Goal: Transaction & Acquisition: Book appointment/travel/reservation

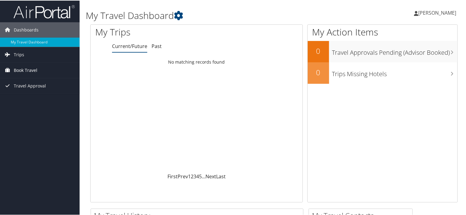
click at [25, 70] on span "Book Travel" at bounding box center [26, 69] width 24 height 15
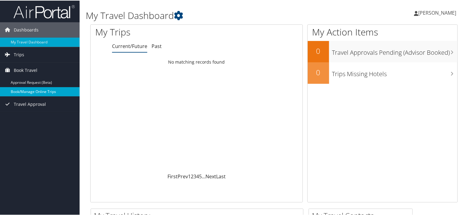
click at [35, 91] on link "Book/Manage Online Trips" at bounding box center [40, 91] width 80 height 9
click at [430, 13] on span "[PERSON_NAME]" at bounding box center [437, 12] width 38 height 7
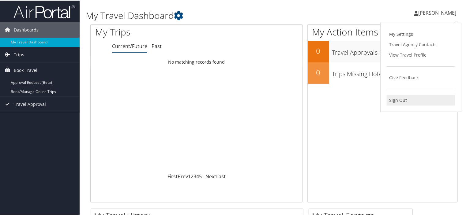
click at [401, 103] on link "Sign Out" at bounding box center [421, 100] width 68 height 10
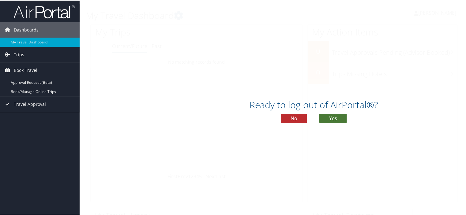
click at [338, 119] on button "Yes" at bounding box center [333, 117] width 28 height 9
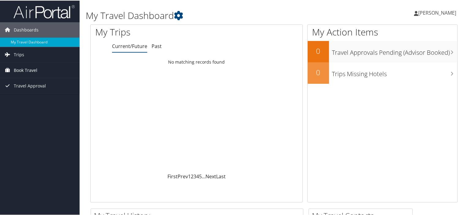
click at [28, 67] on span "Book Travel" at bounding box center [26, 69] width 24 height 15
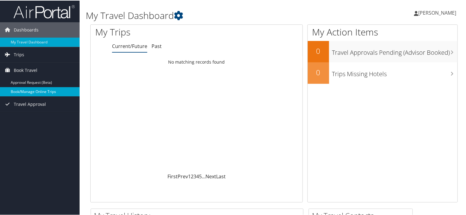
click at [37, 92] on link "Book/Manage Online Trips" at bounding box center [40, 91] width 80 height 9
click at [438, 12] on span "[PERSON_NAME]" at bounding box center [437, 12] width 38 height 7
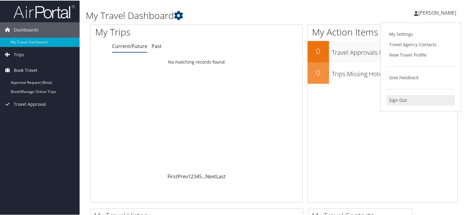
click at [397, 102] on link "Sign Out" at bounding box center [421, 100] width 68 height 10
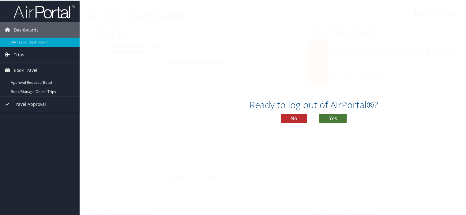
click at [328, 118] on button "Yes" at bounding box center [333, 117] width 28 height 9
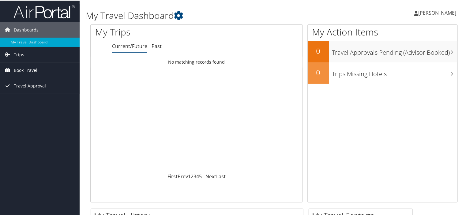
click at [24, 70] on span "Book Travel" at bounding box center [26, 69] width 24 height 15
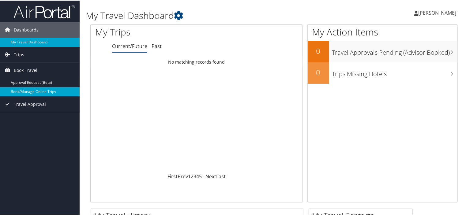
click at [33, 90] on link "Book/Manage Online Trips" at bounding box center [40, 91] width 80 height 9
click at [426, 14] on span "[PERSON_NAME]" at bounding box center [437, 12] width 38 height 7
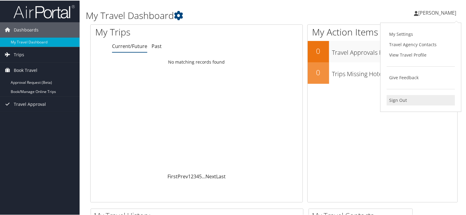
click at [396, 101] on link "Sign Out" at bounding box center [421, 100] width 68 height 10
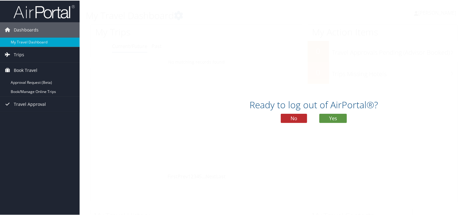
click at [348, 119] on div "Ready to log out of AirPortal®? No Yes" at bounding box center [314, 113] width 469 height 32
click at [332, 118] on button "Yes" at bounding box center [333, 117] width 28 height 9
